Goal: Information Seeking & Learning: Check status

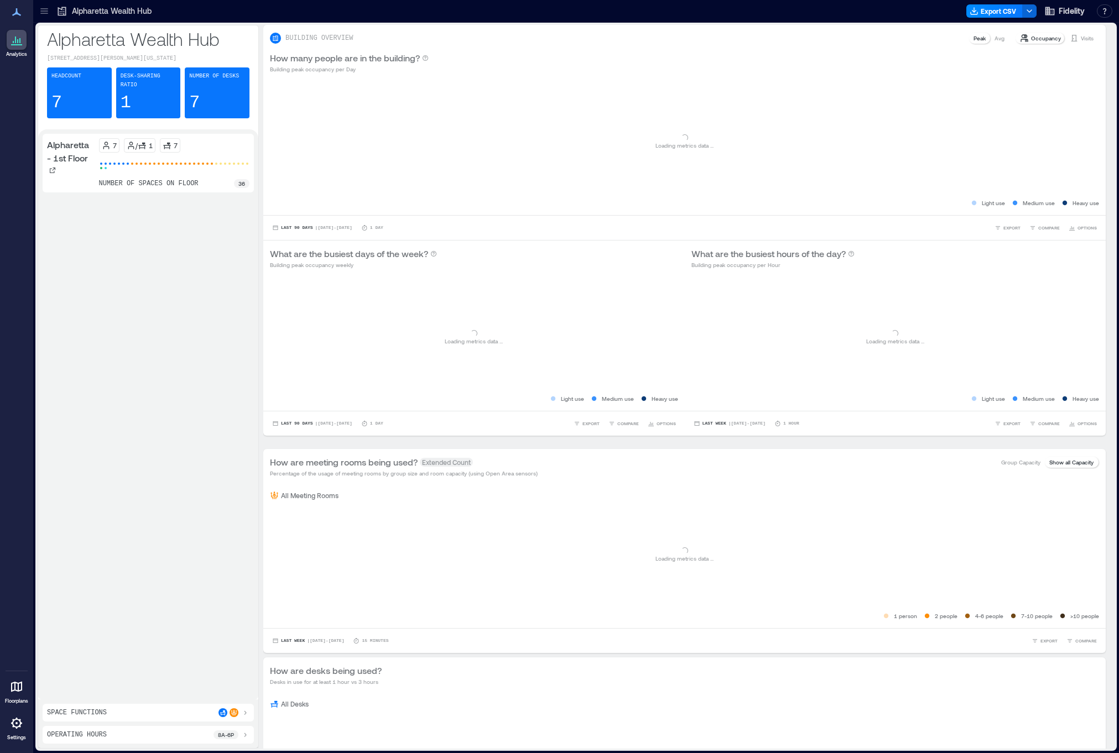
click at [39, 9] on icon at bounding box center [44, 11] width 11 height 11
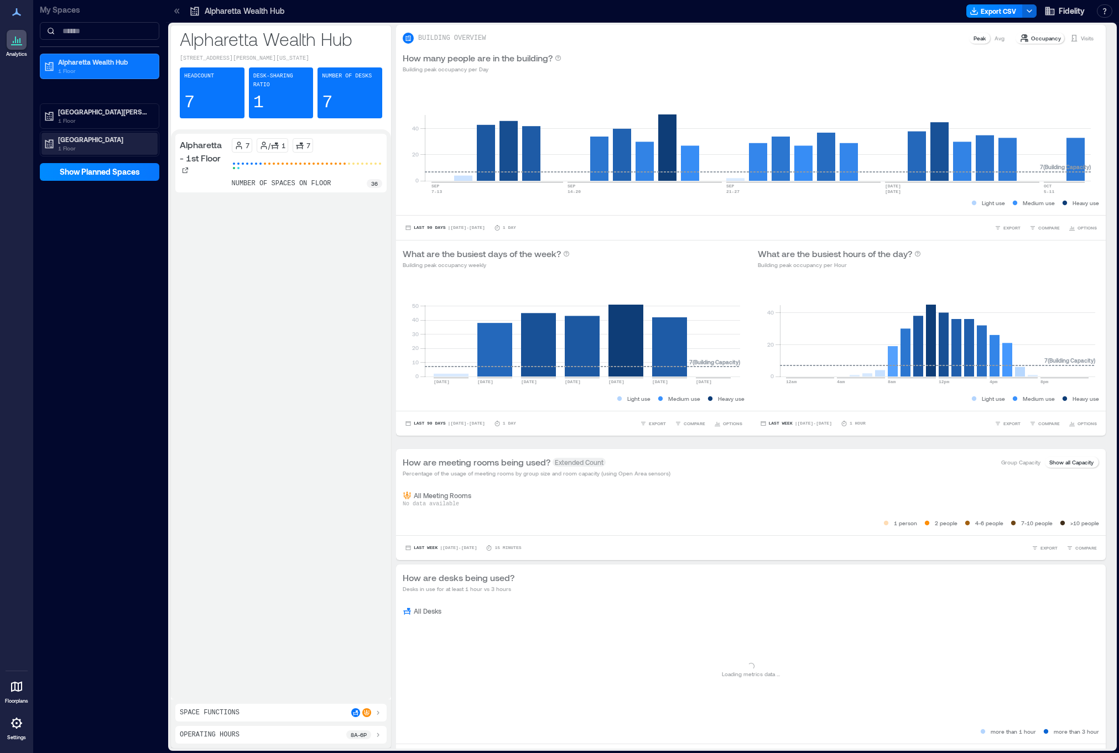
click at [69, 140] on p "[GEOGRAPHIC_DATA]" at bounding box center [104, 139] width 93 height 9
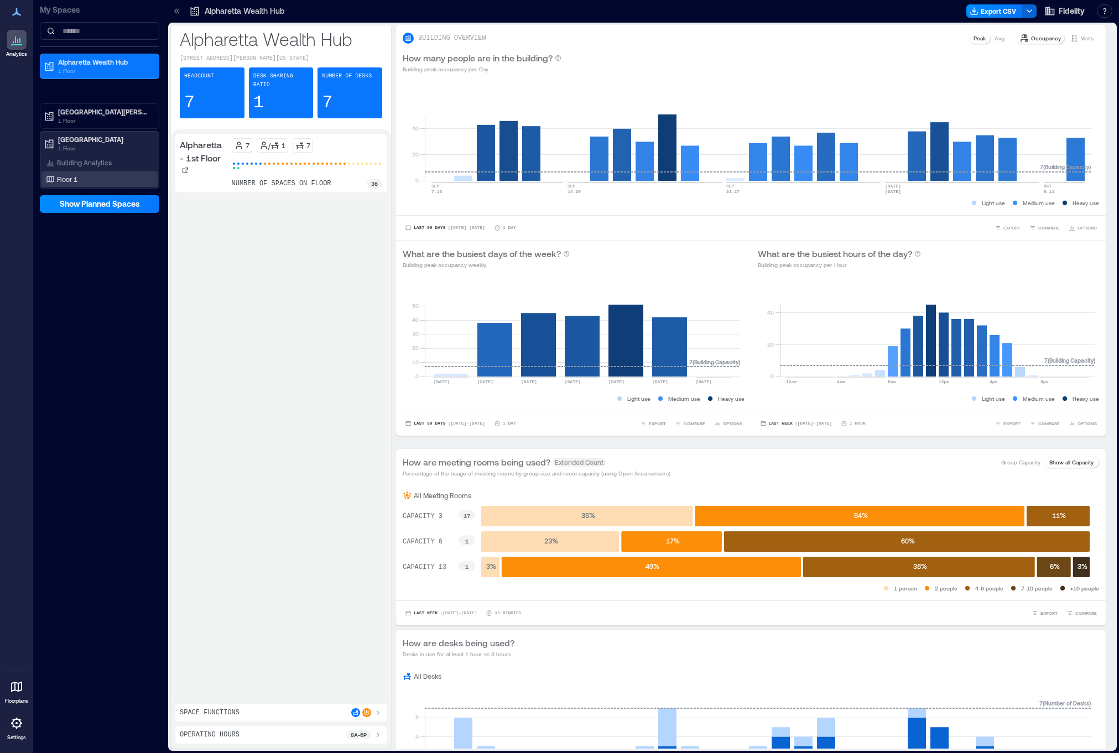
click at [79, 180] on div "Floor 1" at bounding box center [97, 179] width 107 height 11
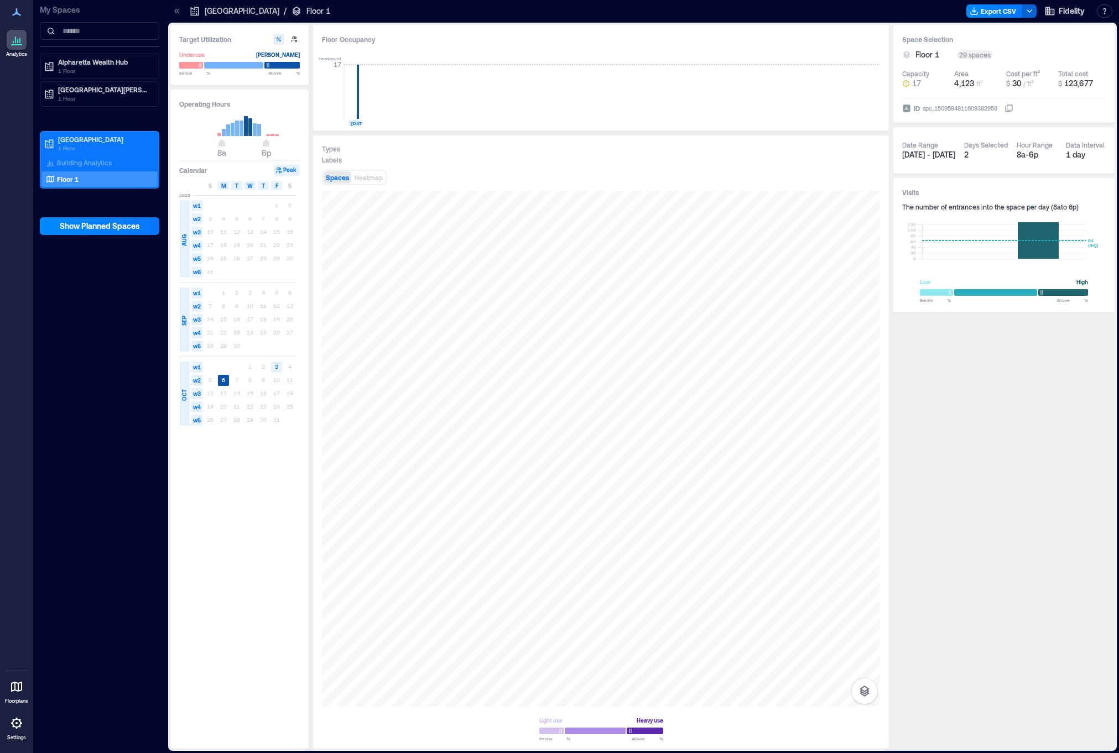
click at [7, 683] on div at bounding box center [17, 687] width 20 height 20
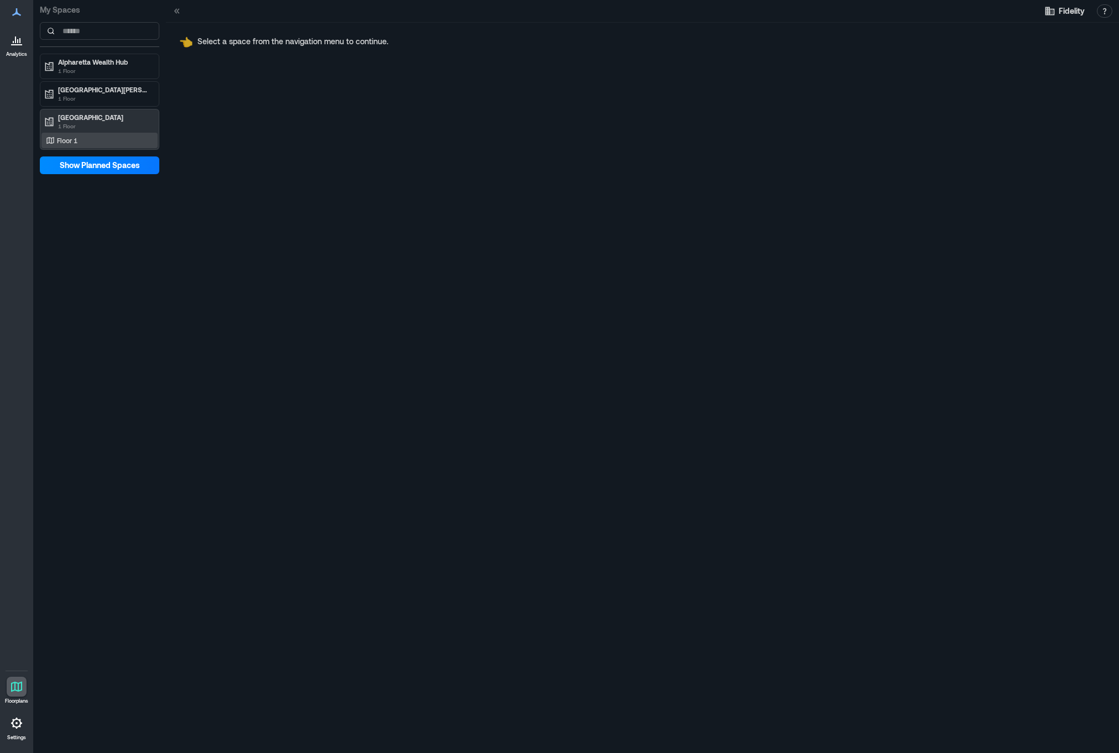
click at [91, 143] on div "Floor 1" at bounding box center [97, 140] width 107 height 11
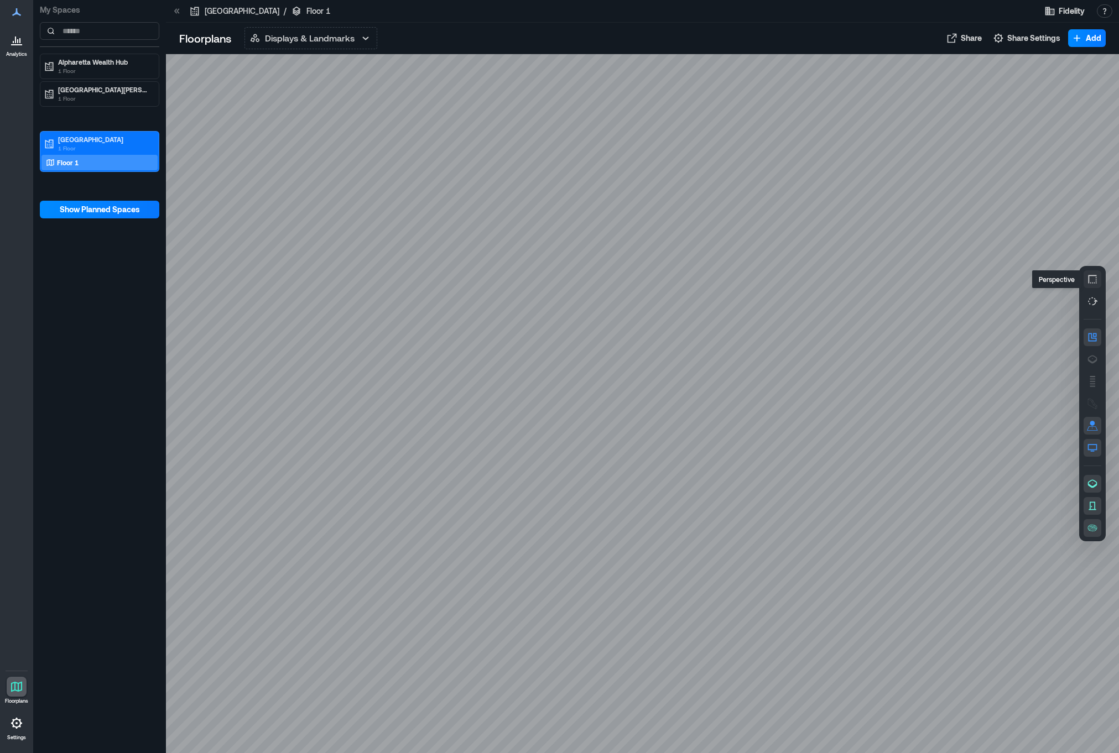
click at [1091, 277] on icon "button" at bounding box center [1092, 279] width 11 height 11
click at [362, 40] on icon "button" at bounding box center [365, 38] width 13 height 13
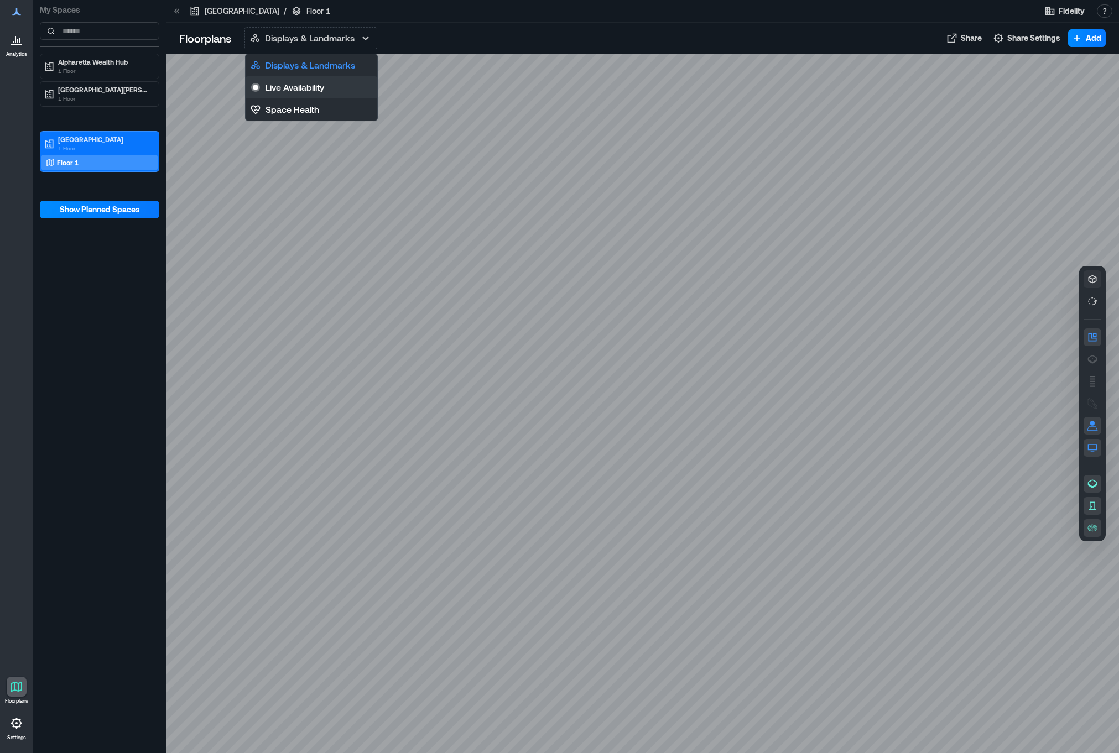
click at [344, 85] on button "Live Availability" at bounding box center [312, 87] width 132 height 22
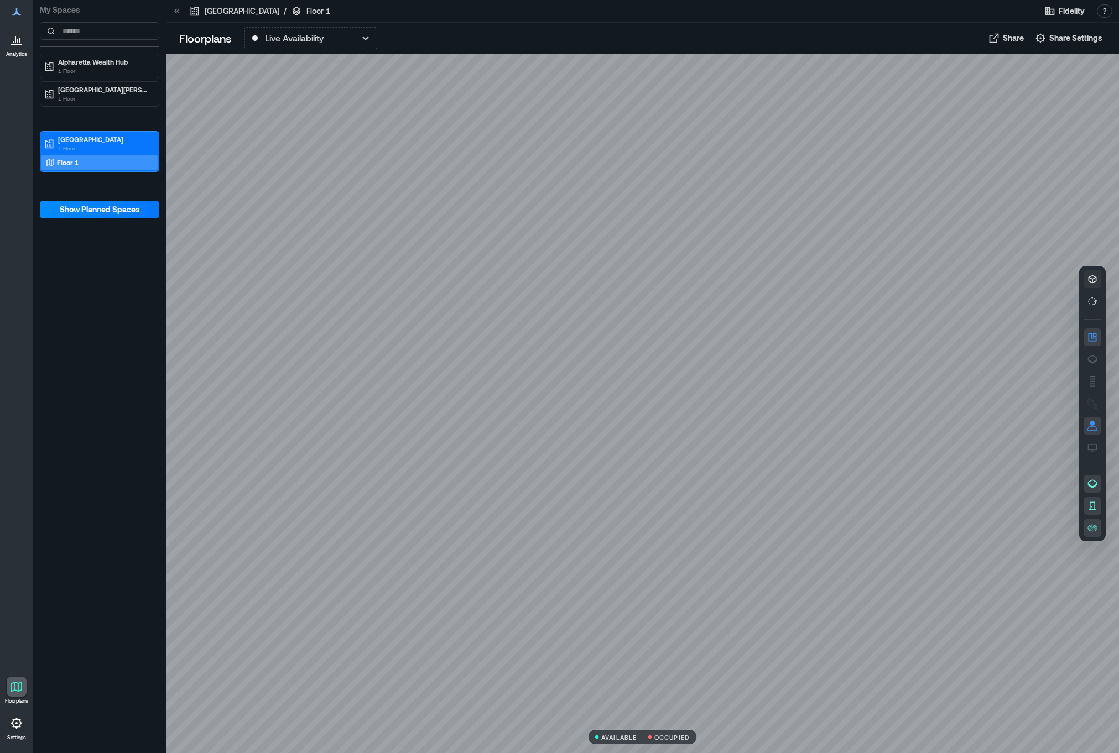
drag, startPoint x: 854, startPoint y: 190, endPoint x: 787, endPoint y: 183, distance: 67.3
click at [770, 164] on div at bounding box center [642, 403] width 953 height 699
click at [13, 44] on icon at bounding box center [16, 44] width 11 height 1
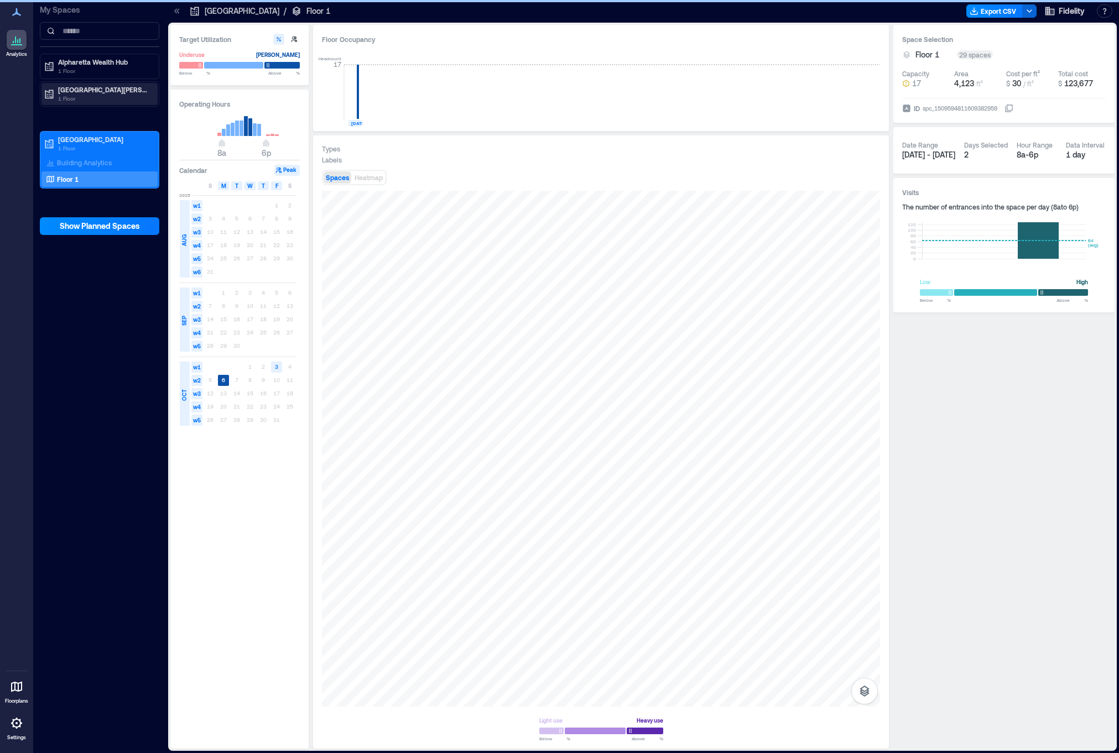
click at [98, 87] on p "[GEOGRAPHIC_DATA][PERSON_NAME]" at bounding box center [104, 89] width 93 height 9
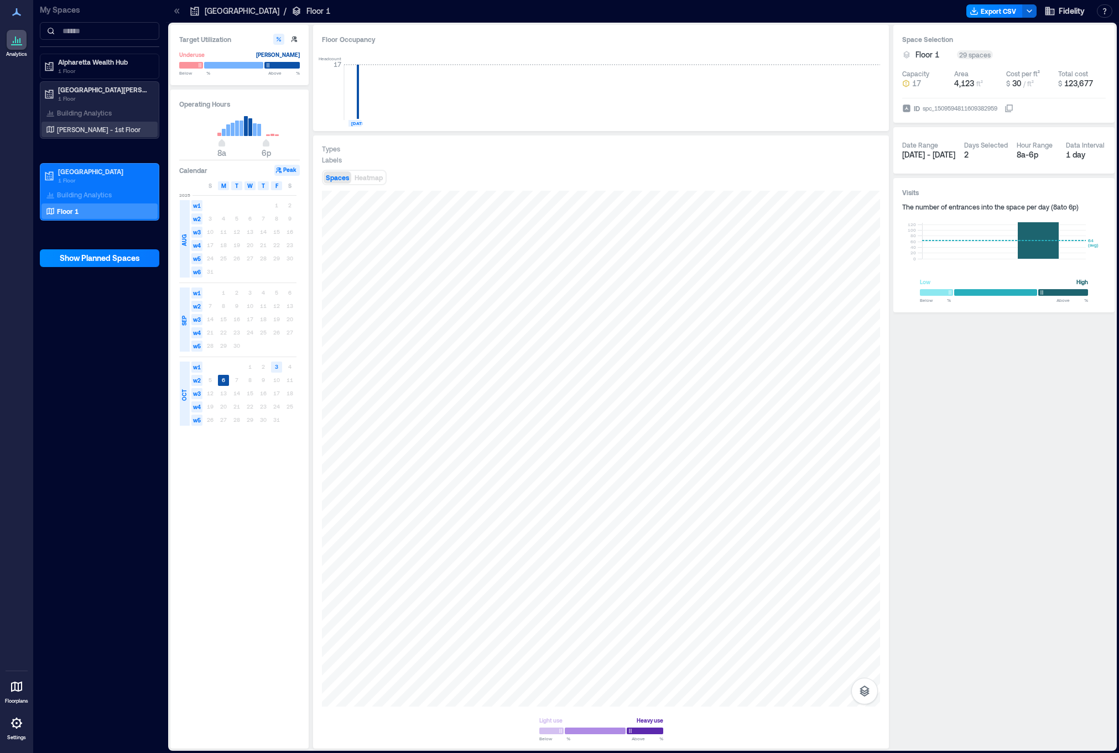
click at [100, 130] on p "[PERSON_NAME] - 1st Floor" at bounding box center [99, 129] width 84 height 9
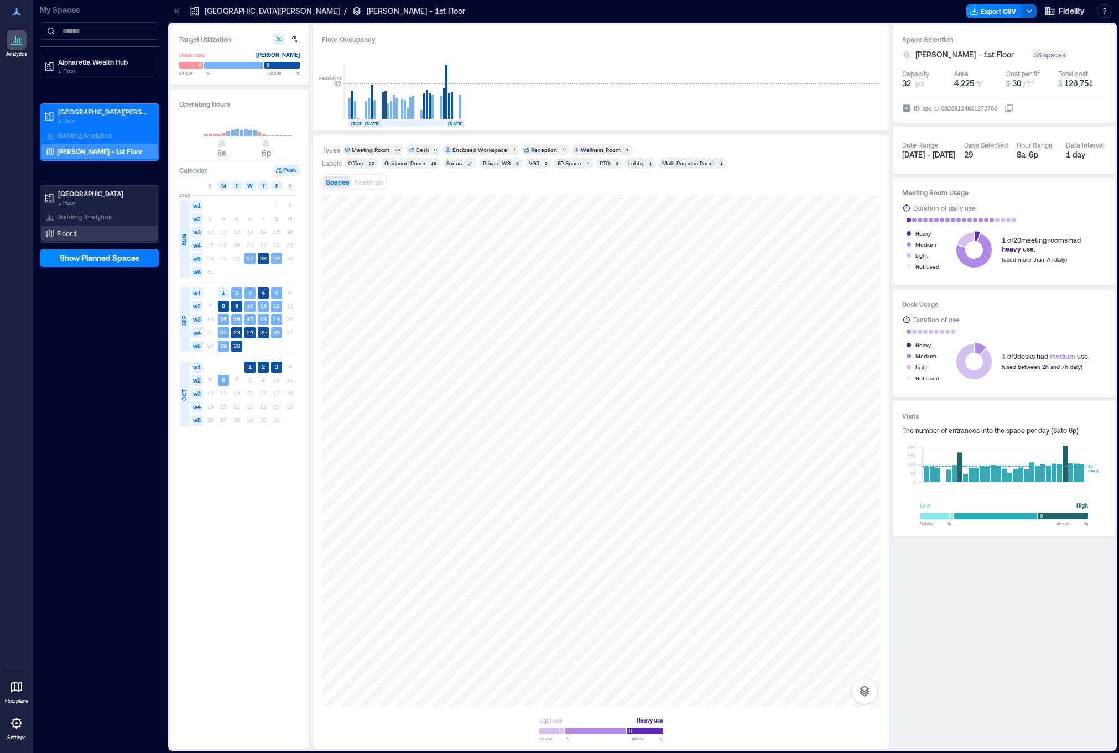
click at [95, 230] on div "Floor 1" at bounding box center [97, 233] width 107 height 11
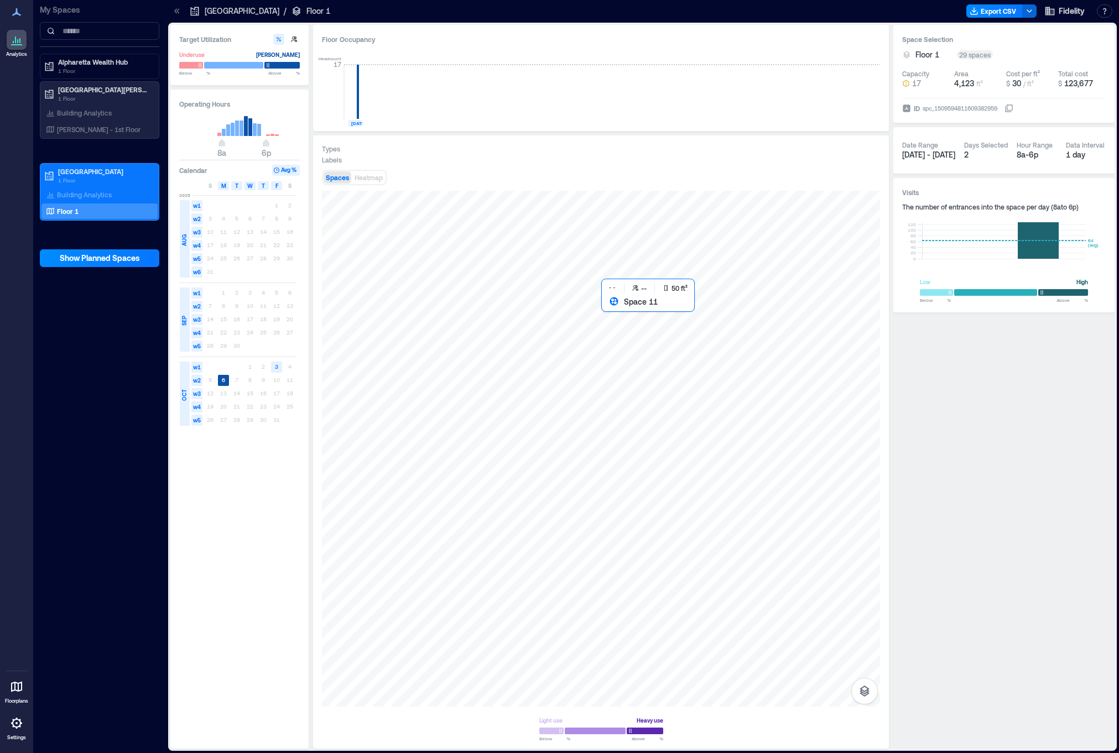
click at [616, 309] on div at bounding box center [601, 449] width 558 height 516
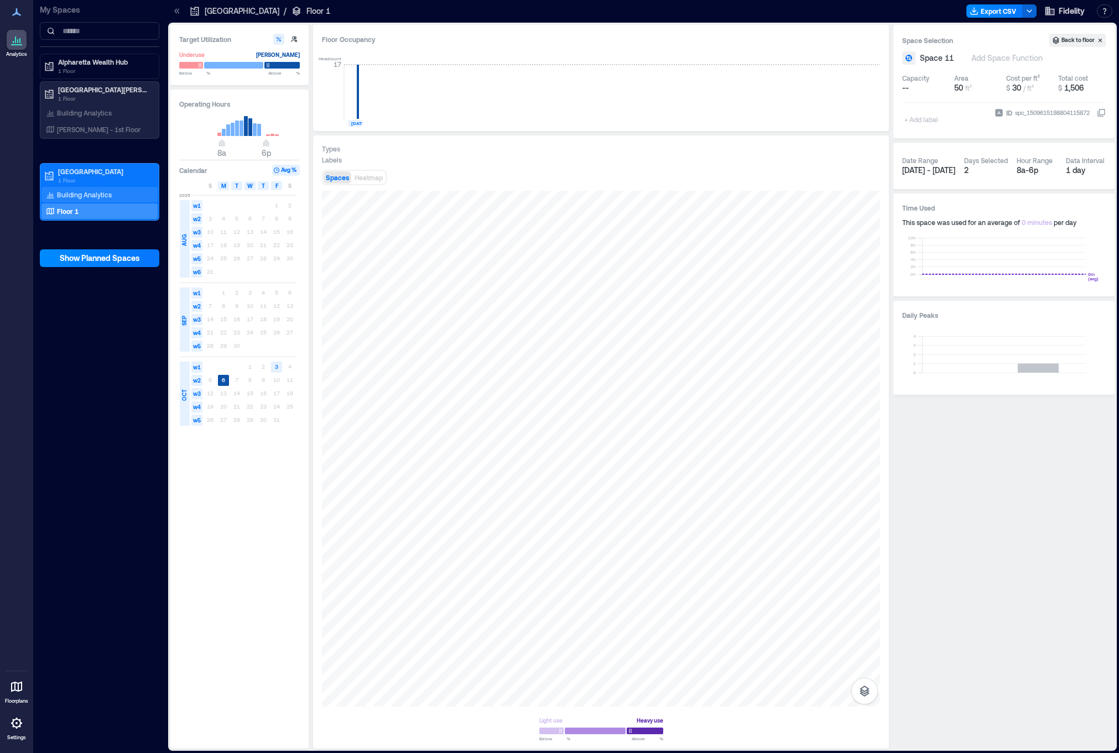
click at [92, 197] on p "Building Analytics" at bounding box center [84, 194] width 55 height 9
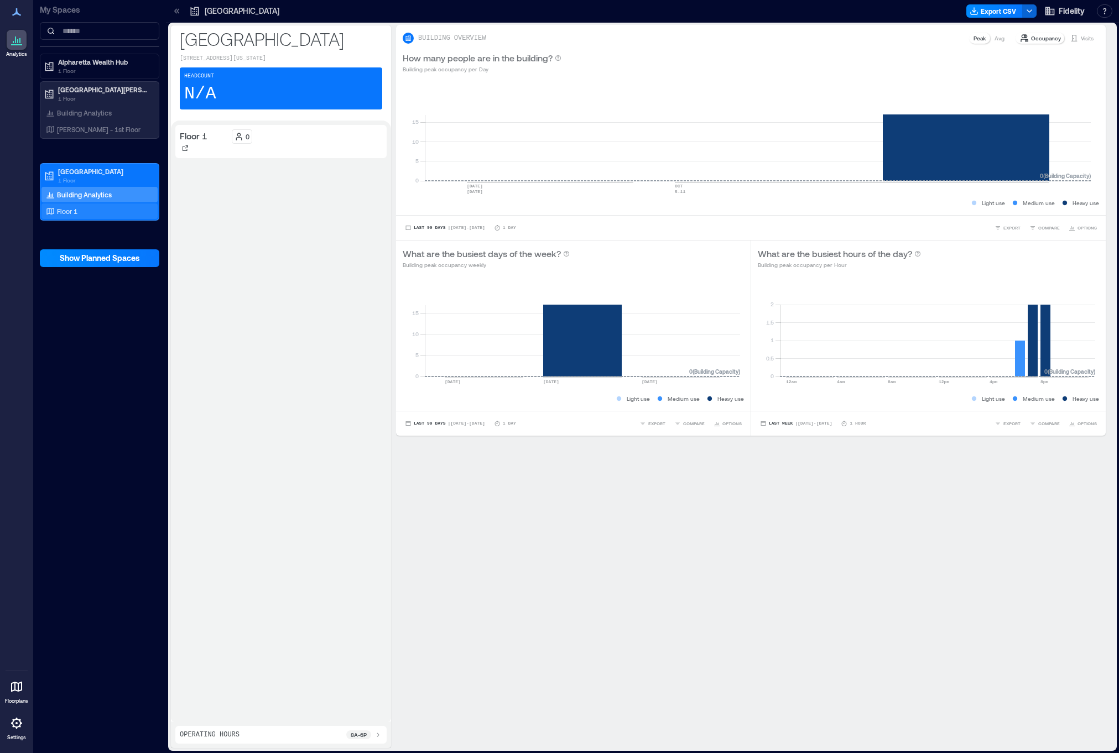
click at [90, 210] on div "Floor 1" at bounding box center [97, 211] width 107 height 11
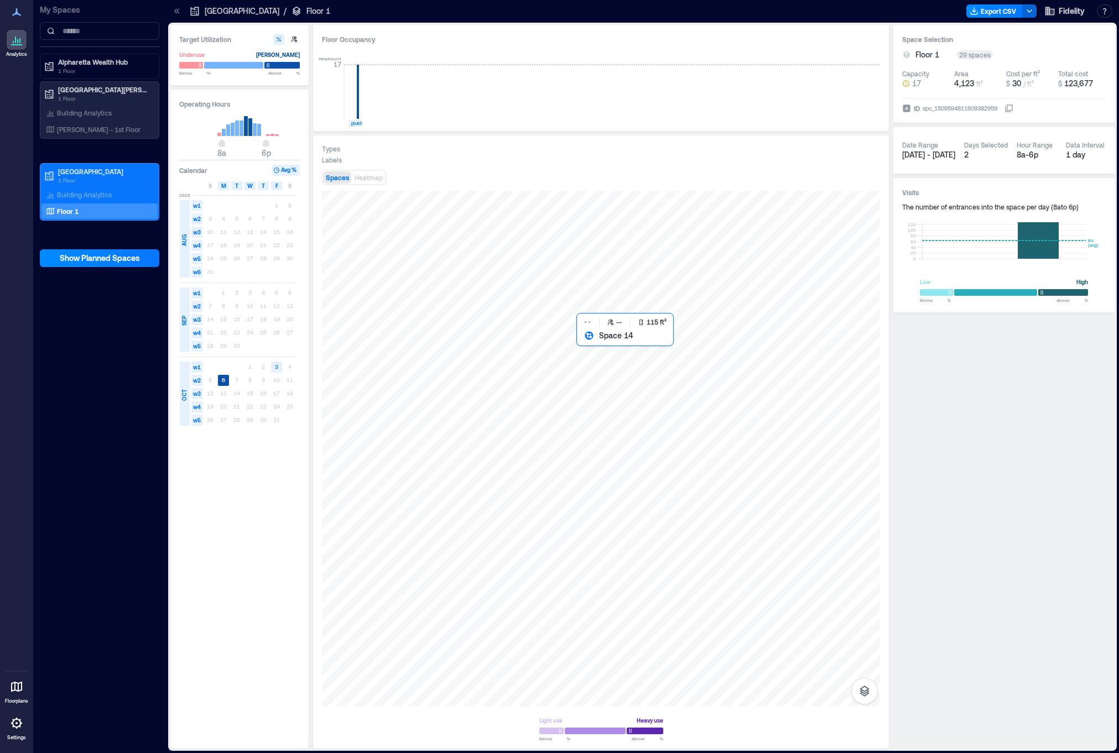
click at [591, 352] on div at bounding box center [601, 449] width 558 height 516
click at [686, 348] on div at bounding box center [601, 449] width 558 height 516
